Goal: Find specific page/section: Find specific page/section

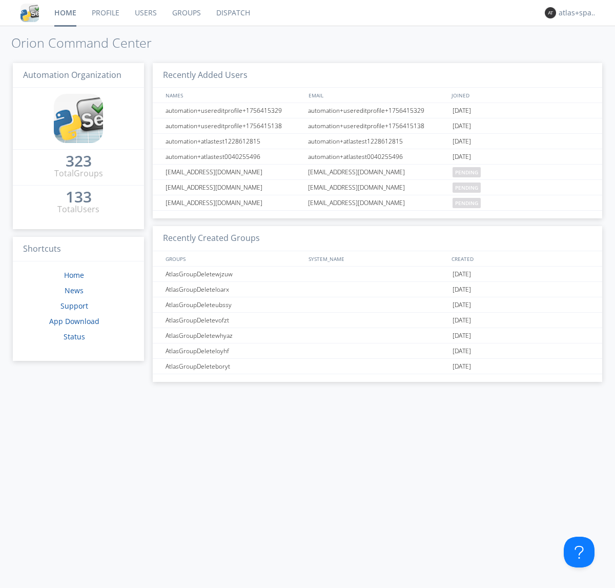
click at [232, 13] on link "Dispatch" at bounding box center [233, 13] width 49 height 26
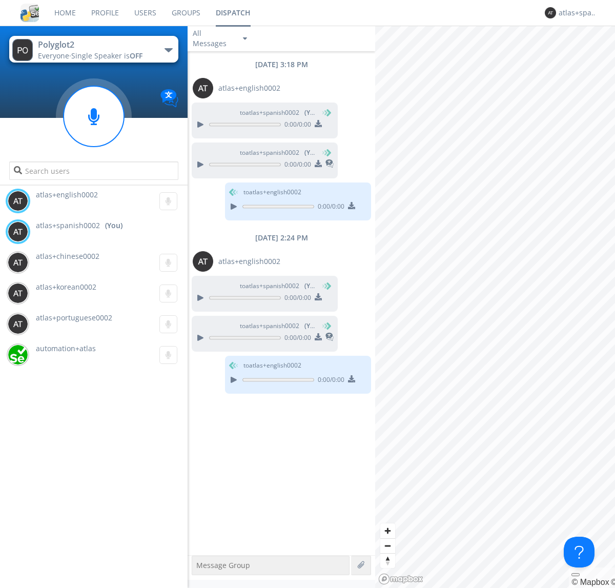
click at [168, 50] on div "button" at bounding box center [169, 50] width 8 height 4
click at [0, 0] on span "Polyglot3" at bounding box center [0, 0] width 0 height 0
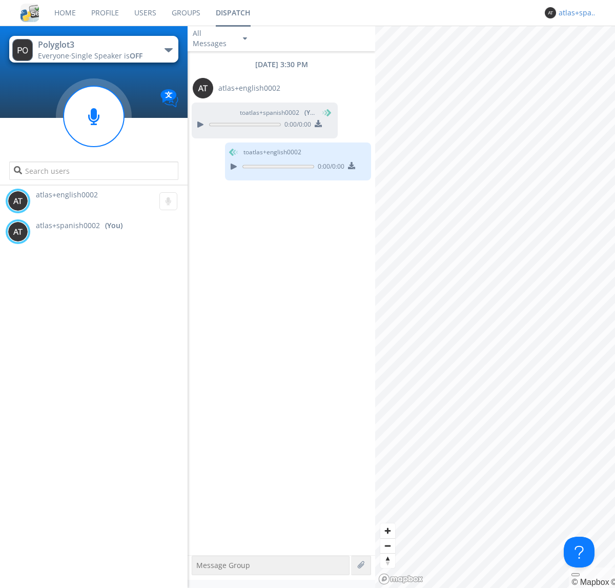
click at [575, 13] on div "atlas+spanish0002" at bounding box center [578, 13] width 38 height 10
